Goal: Transaction & Acquisition: Purchase product/service

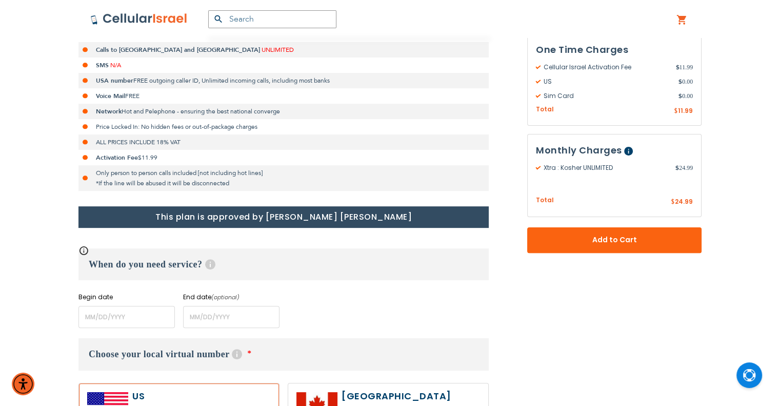
scroll to position [308, 0]
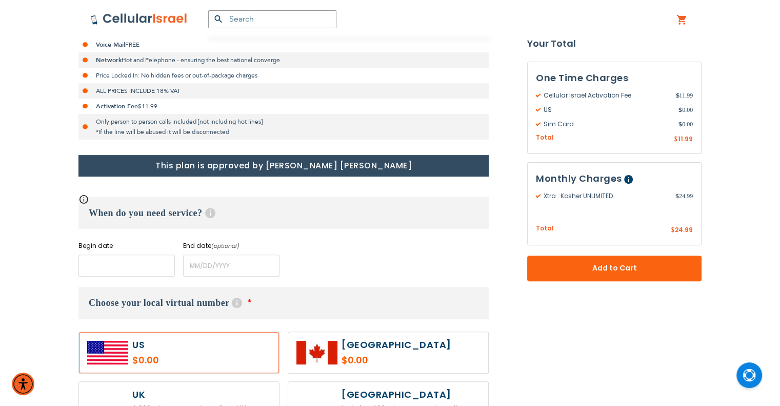
click at [113, 259] on input "name" at bounding box center [126, 265] width 96 height 22
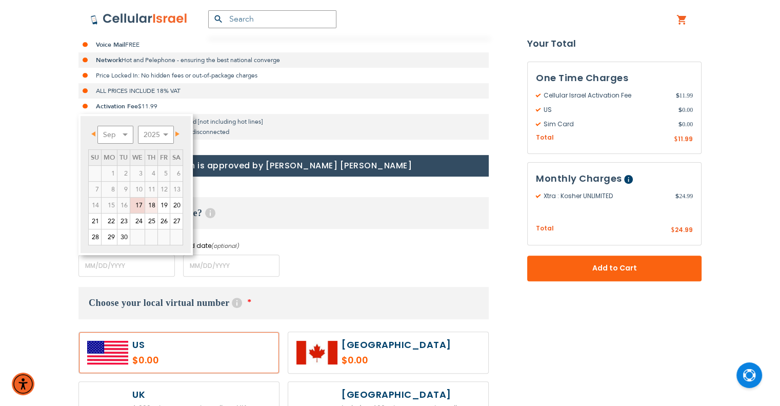
click at [149, 204] on link "18" at bounding box center [151, 204] width 12 height 15
type input "[DATE]"
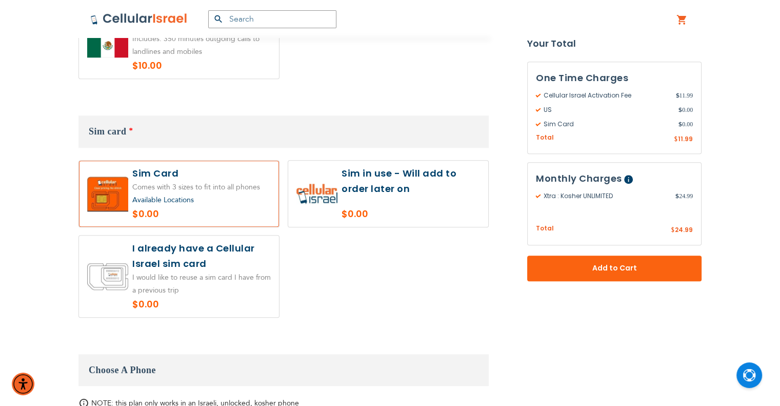
scroll to position [974, 0]
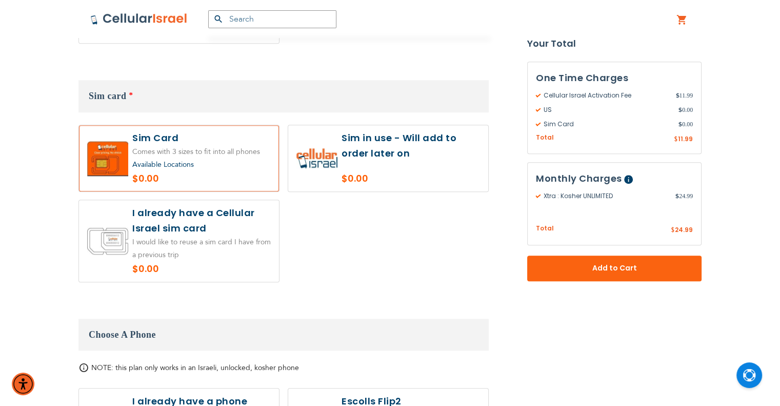
click at [351, 130] on label at bounding box center [388, 158] width 200 height 66
radio input "true"
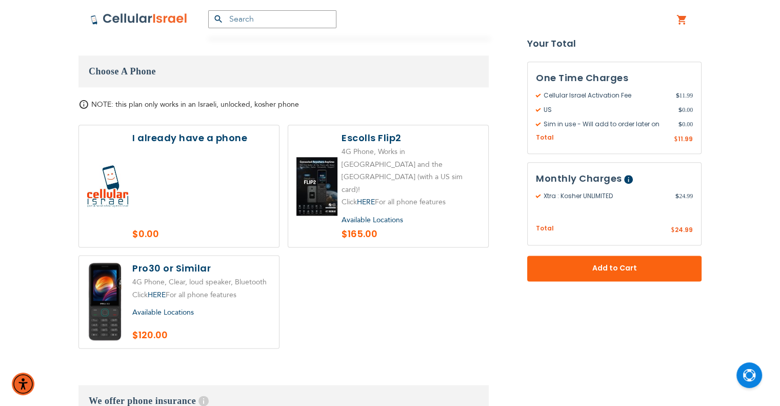
scroll to position [1282, 0]
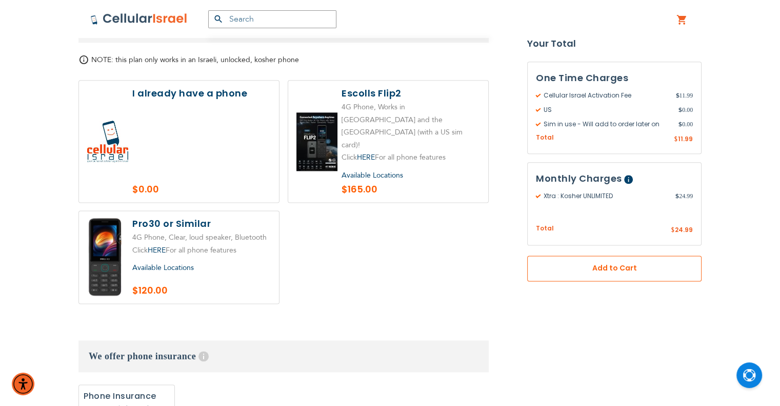
click at [575, 263] on span "Add to Cart" at bounding box center [614, 268] width 107 height 11
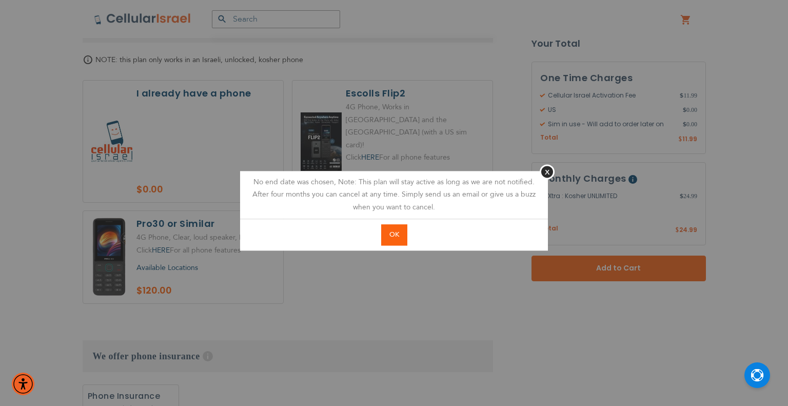
click at [390, 242] on button "OK" at bounding box center [394, 234] width 26 height 21
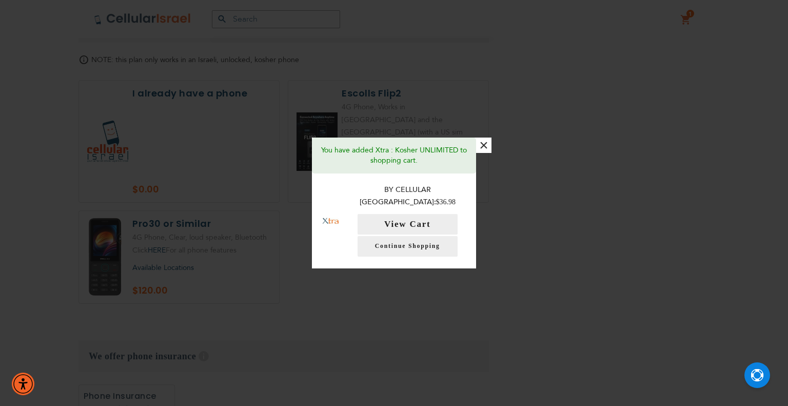
click at [486, 153] on button "×" at bounding box center [483, 144] width 15 height 15
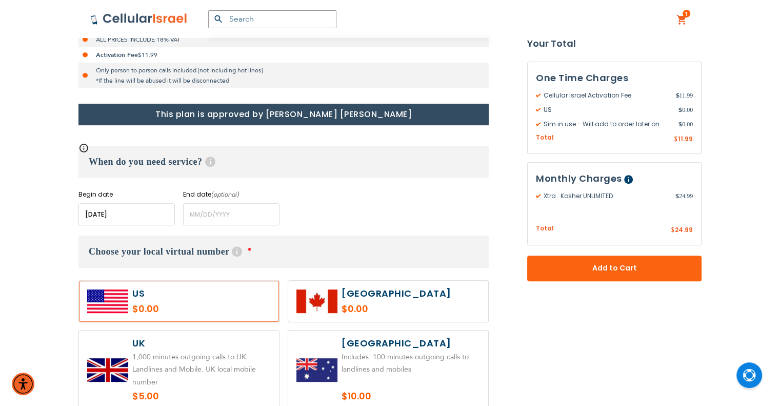
scroll to position [308, 0]
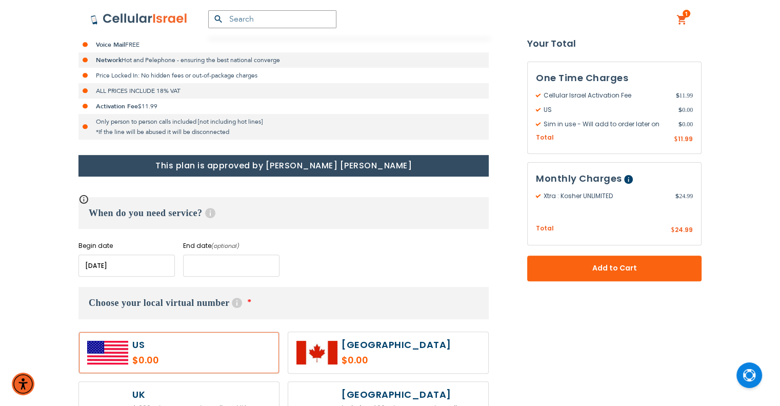
click at [197, 259] on input "name" at bounding box center [231, 265] width 96 height 22
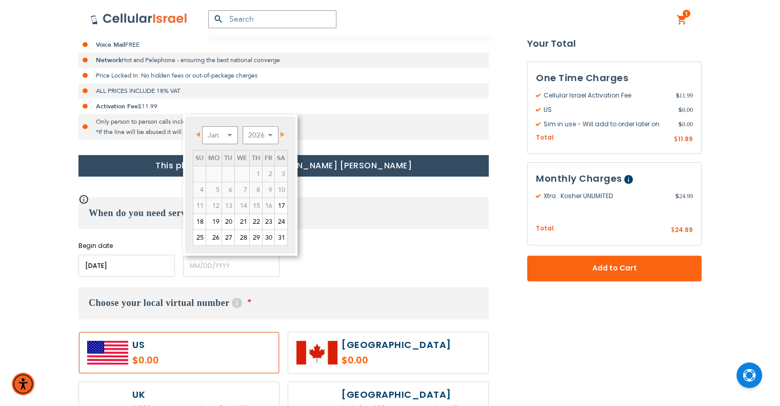
click at [282, 131] on link "Next" at bounding box center [280, 134] width 13 height 13
click at [281, 131] on link "Next" at bounding box center [280, 134] width 13 height 13
click at [281, 132] on span "Next" at bounding box center [282, 134] width 4 height 5
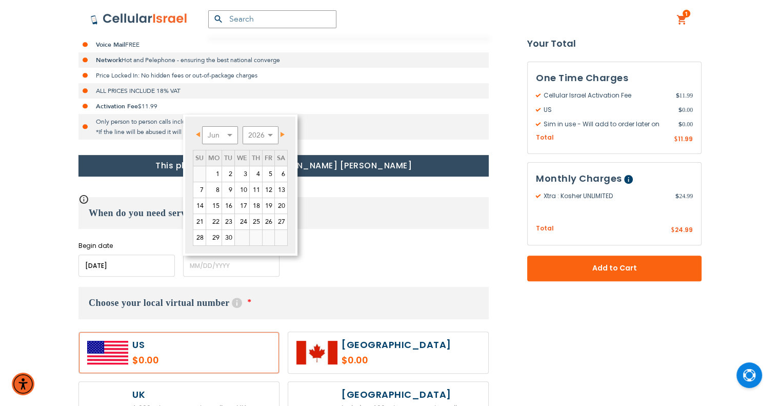
click at [281, 132] on span "Next" at bounding box center [282, 134] width 4 height 5
click at [197, 133] on span "Prev" at bounding box center [198, 134] width 4 height 5
click at [248, 188] on link "10" at bounding box center [242, 189] width 14 height 15
type input "[DATE]"
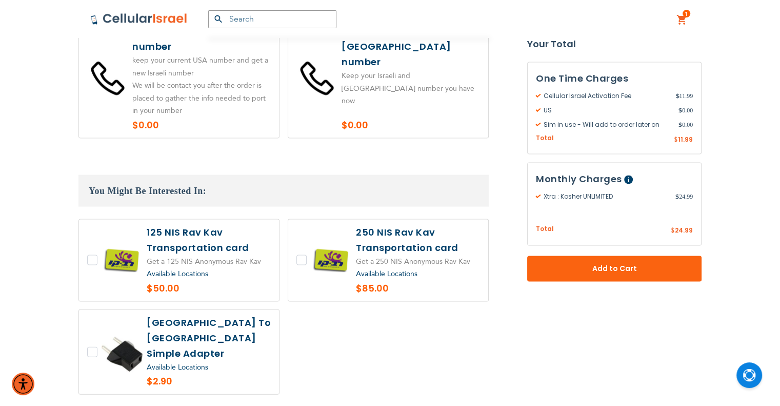
scroll to position [2238, 0]
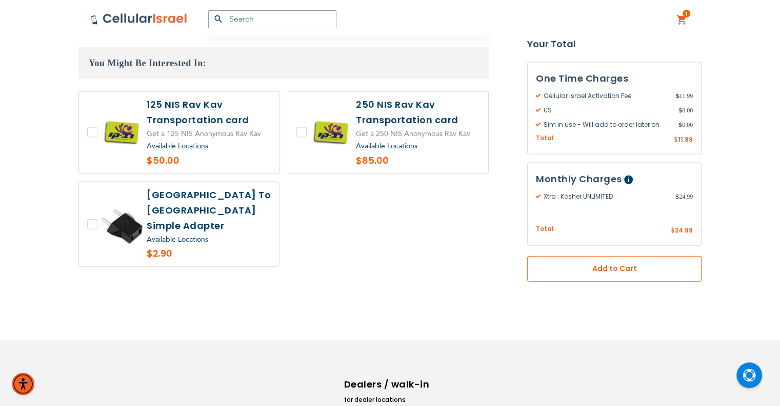
click at [607, 263] on span "Add to Cart" at bounding box center [614, 268] width 107 height 11
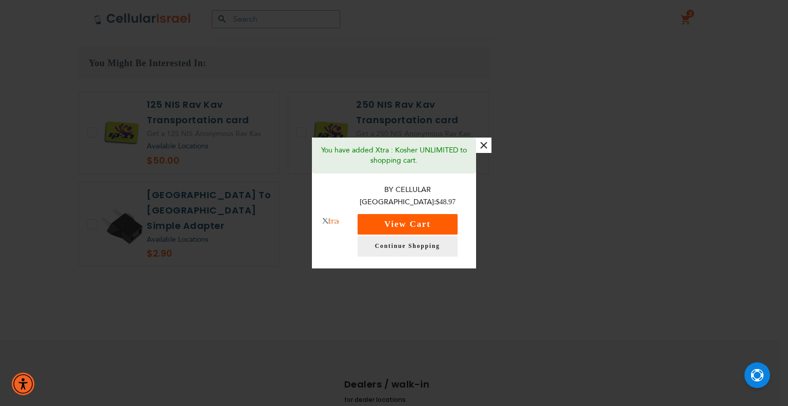
click at [432, 220] on button "View Cart" at bounding box center [407, 224] width 100 height 21
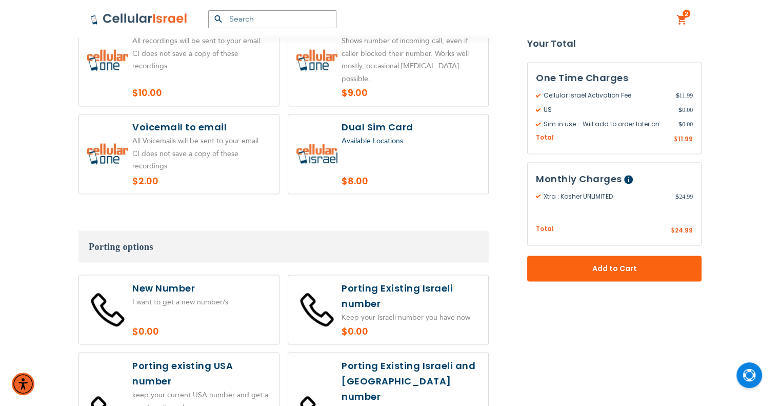
scroll to position [1623, 0]
